Goal: Contribute content

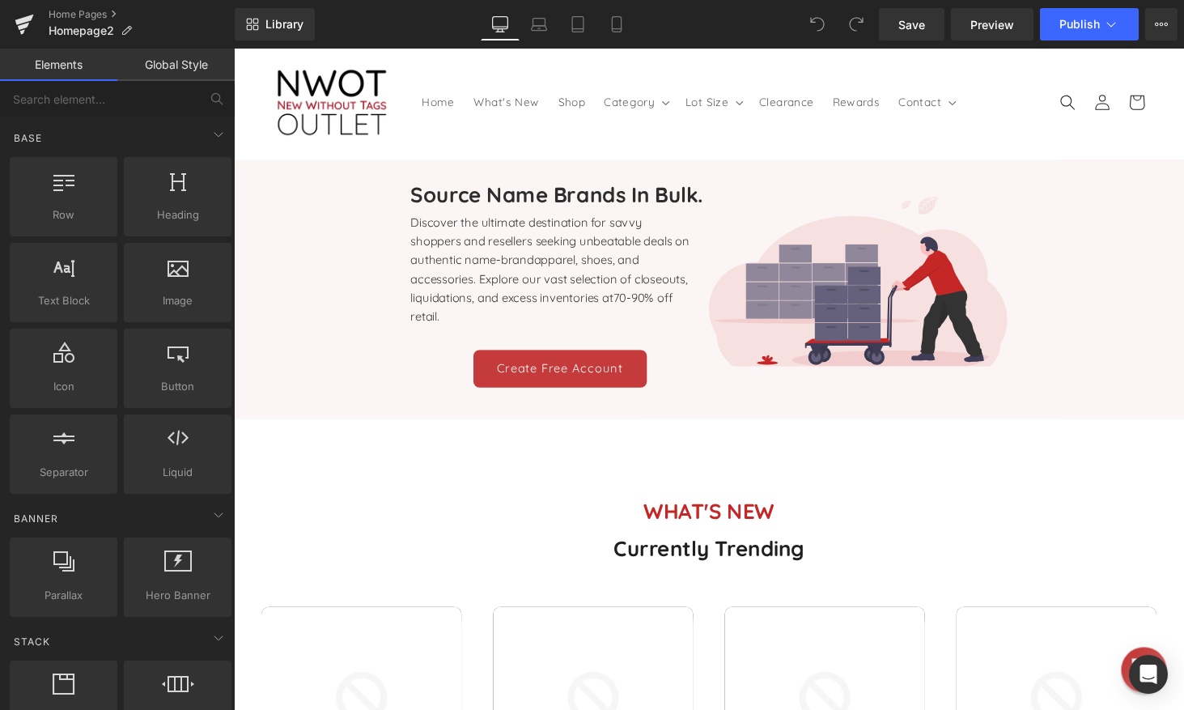
scroll to position [81, 0]
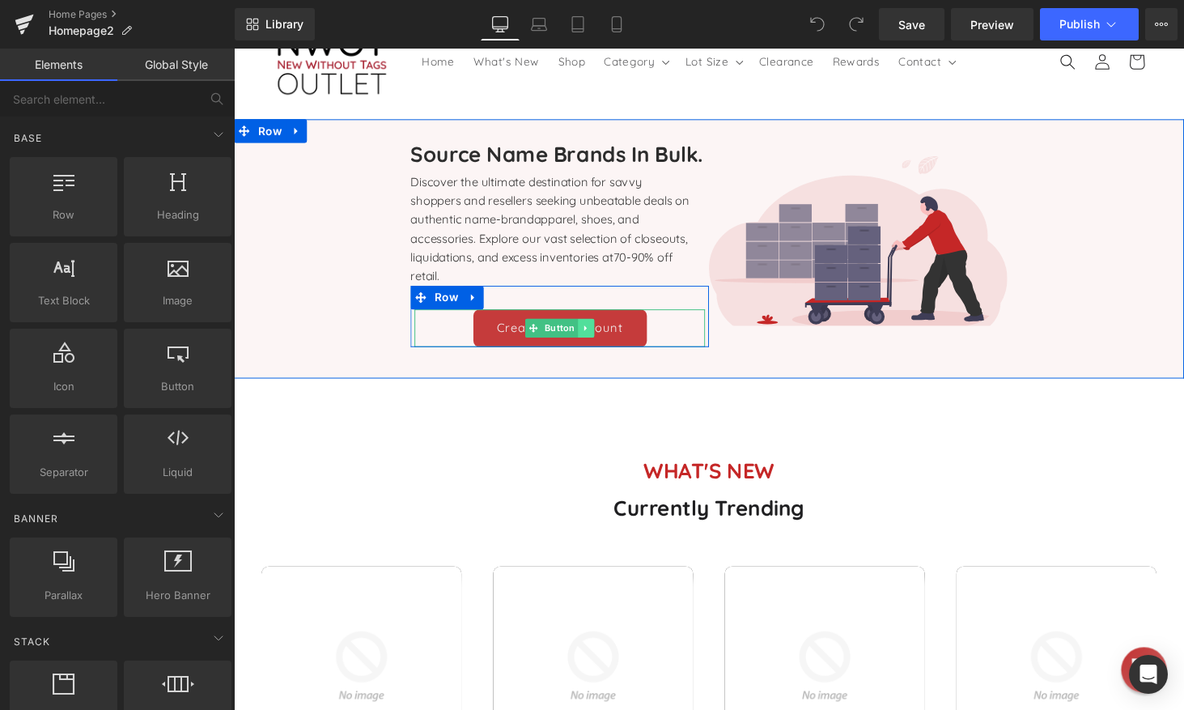
click at [592, 335] on icon at bounding box center [596, 337] width 9 height 10
click at [584, 337] on icon at bounding box center [588, 337] width 9 height 9
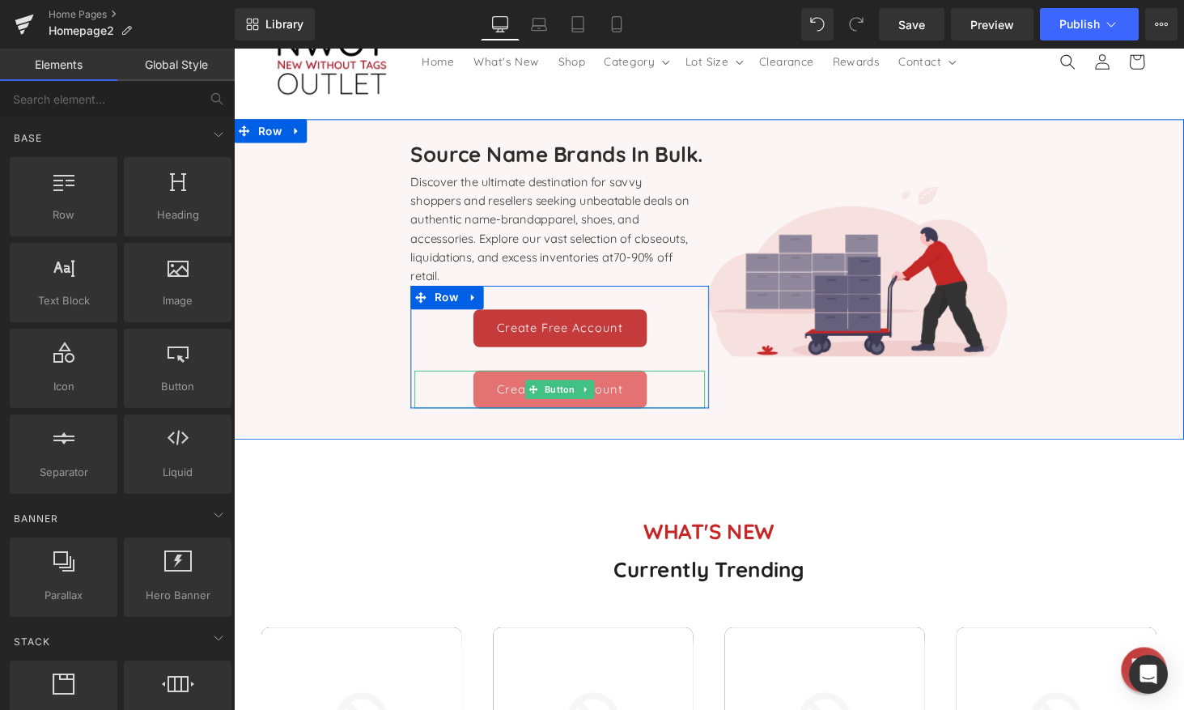
click at [629, 398] on link "Create Free Account" at bounding box center [570, 399] width 179 height 39
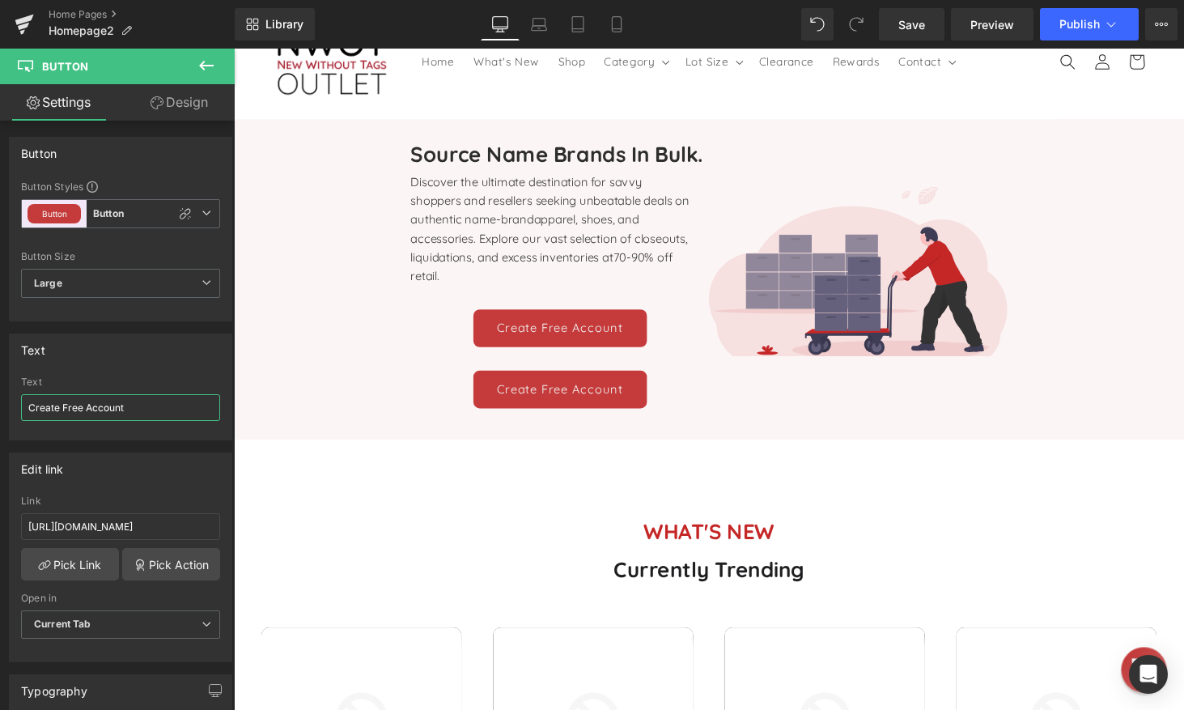
drag, startPoint x: 150, startPoint y: 408, endPoint x: -3, endPoint y: 408, distance: 152.9
click at [0, 408] on html "You are previewing how the will restyle your page. You can not edit Elements in…" at bounding box center [592, 355] width 1184 height 710
type input "Schedule a Call"
click at [150, 530] on input "[URL][DOMAIN_NAME]" at bounding box center [120, 526] width 199 height 27
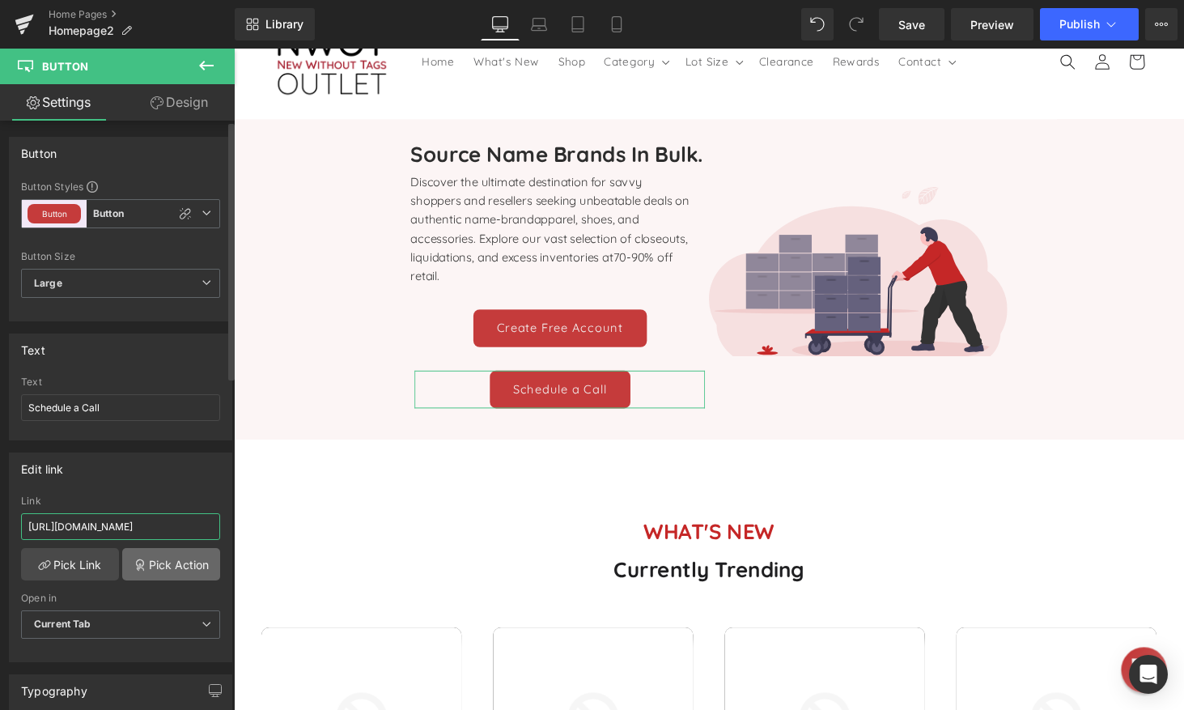
paste input "[DOMAIN_NAME][URL]"
type input "[URL][DOMAIN_NAME]"
click at [106, 494] on div "Edit link [URL][DOMAIN_NAME] Link [URL][DOMAIN_NAME] Pick Link Pick Action Curr…" at bounding box center [120, 557] width 223 height 210
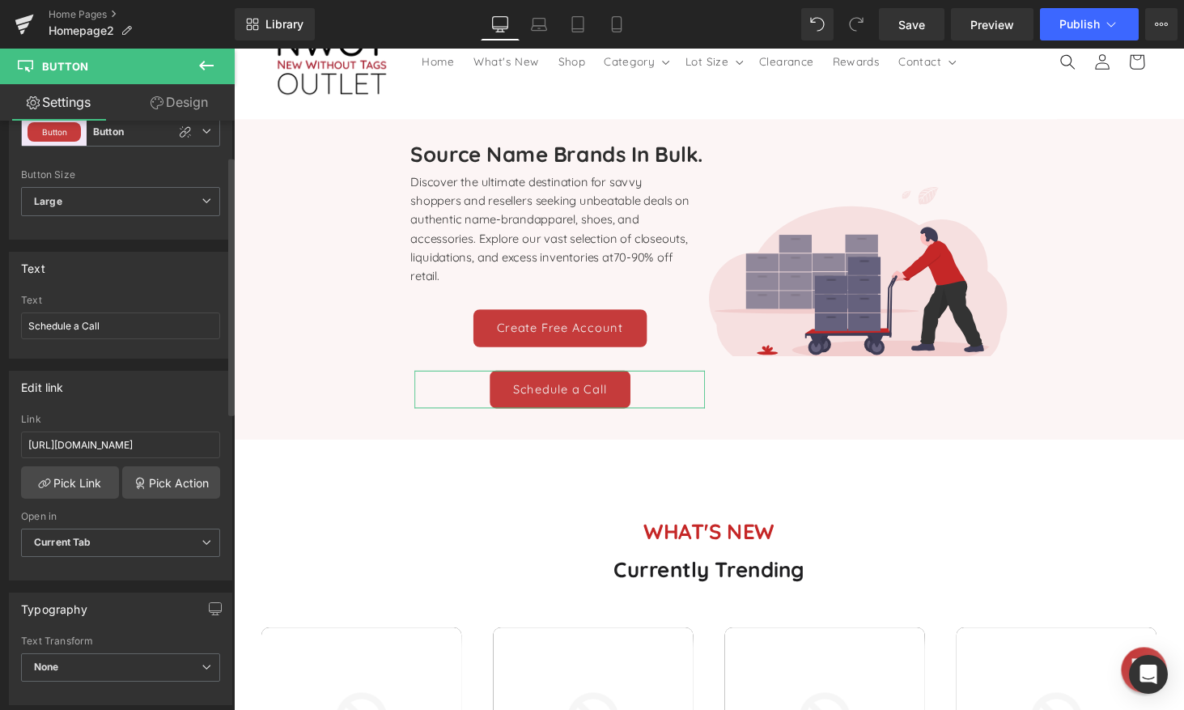
scroll to position [81, 0]
click at [912, 26] on span "Save" at bounding box center [911, 24] width 27 height 17
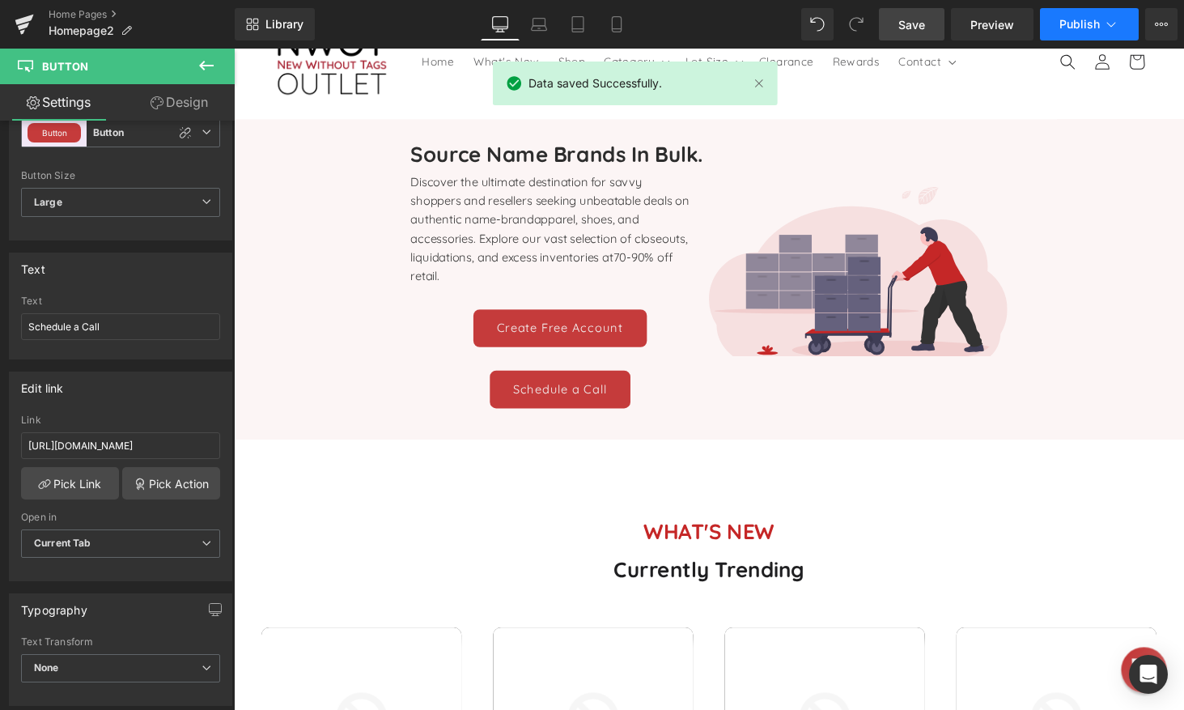
click at [1096, 23] on span "Publish" at bounding box center [1079, 24] width 40 height 13
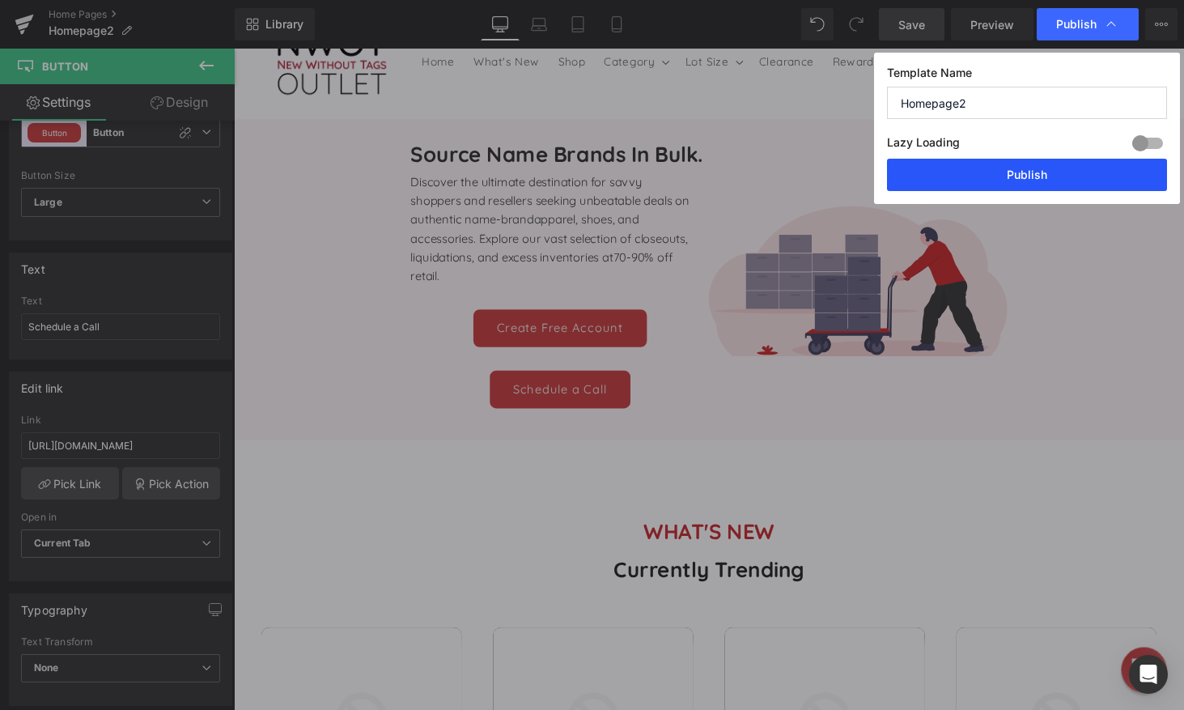
click at [982, 172] on button "Publish" at bounding box center [1027, 175] width 280 height 32
